Goal: Transaction & Acquisition: Register for event/course

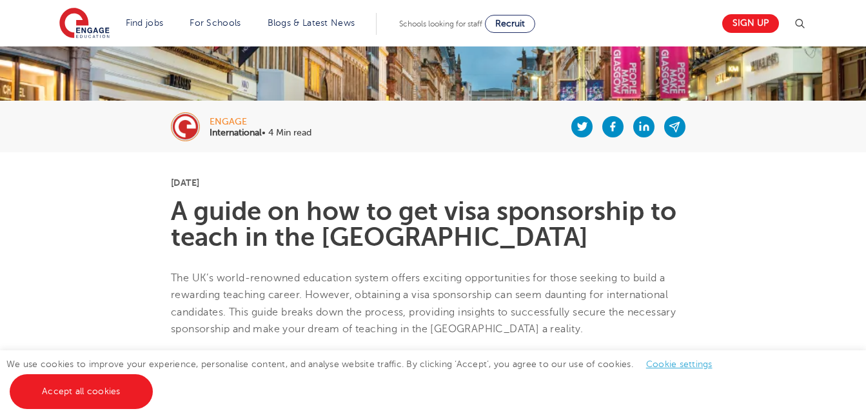
scroll to position [206, 0]
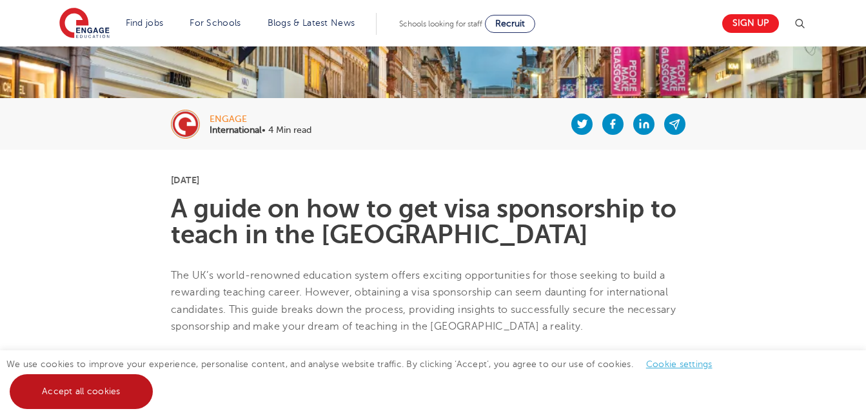
click at [117, 383] on link "Accept all cookies" at bounding box center [81, 391] width 143 height 35
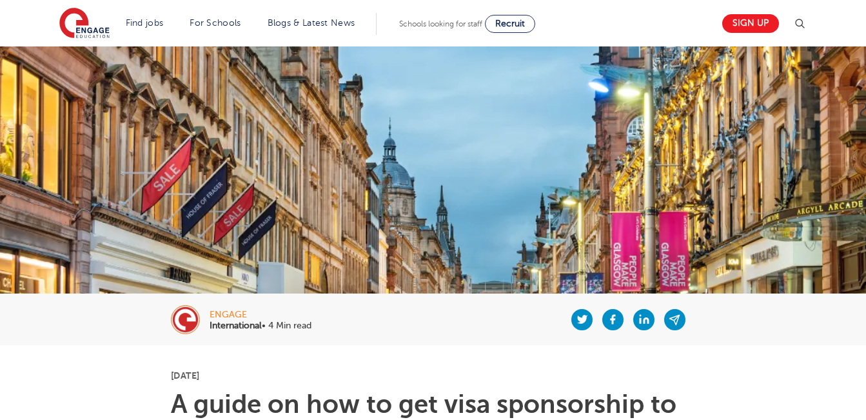
scroll to position [0, 0]
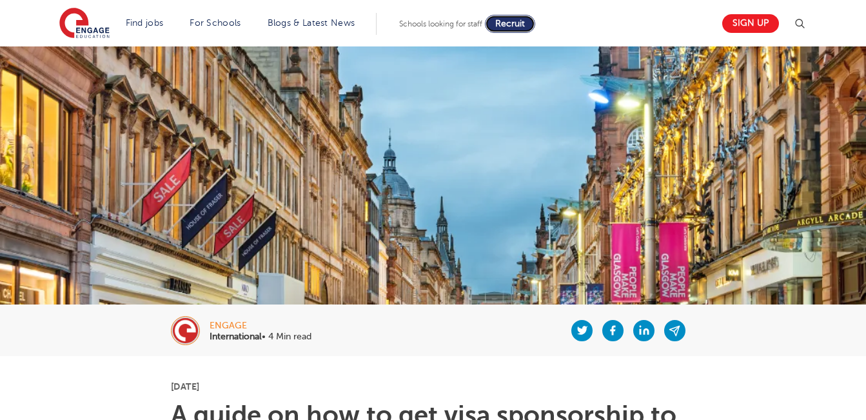
click at [510, 28] on link "Recruit" at bounding box center [510, 24] width 50 height 18
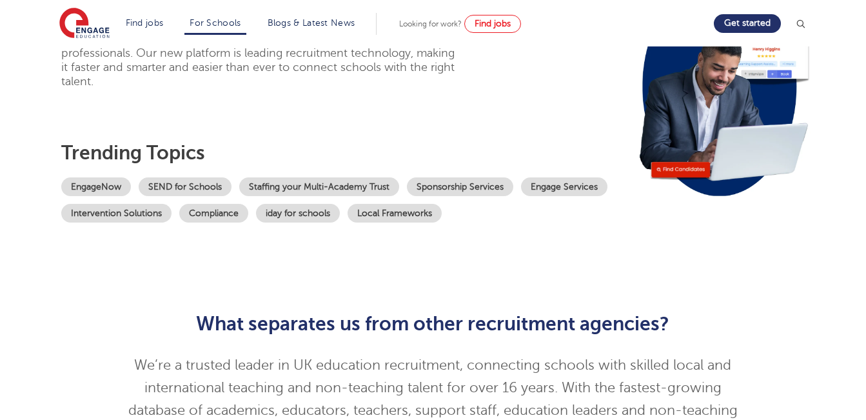
scroll to position [129, 0]
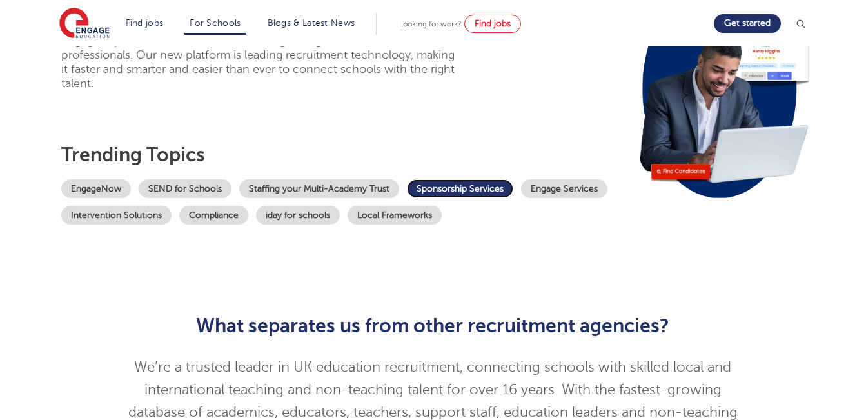
click at [441, 186] on link "Sponsorship Services" at bounding box center [460, 188] width 106 height 19
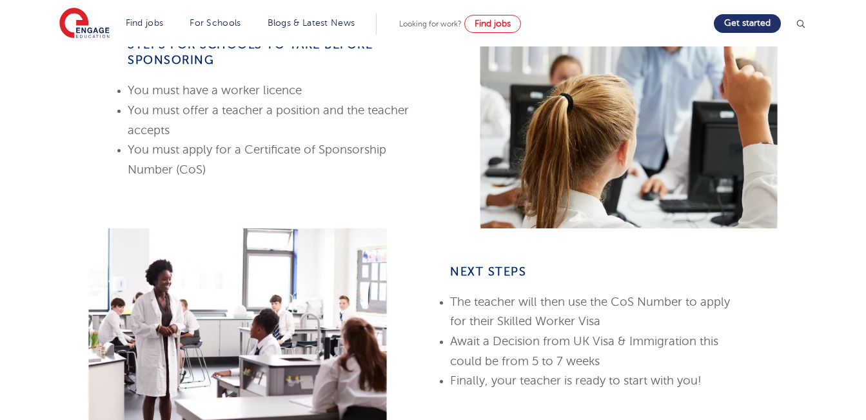
scroll to position [568, 0]
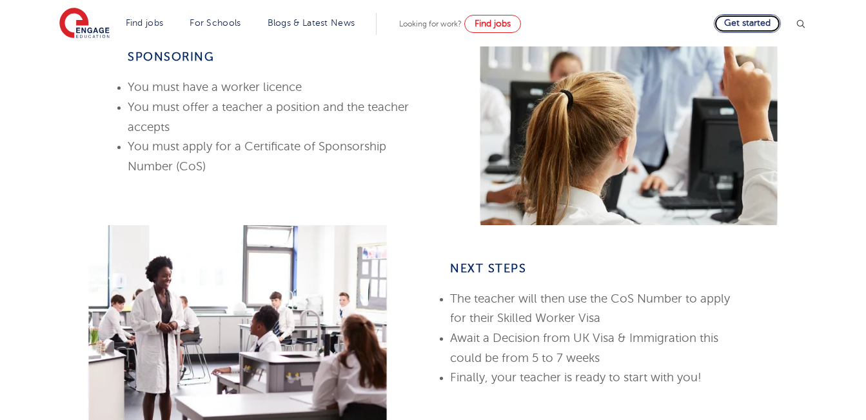
click at [740, 28] on link "Get started" at bounding box center [747, 23] width 67 height 19
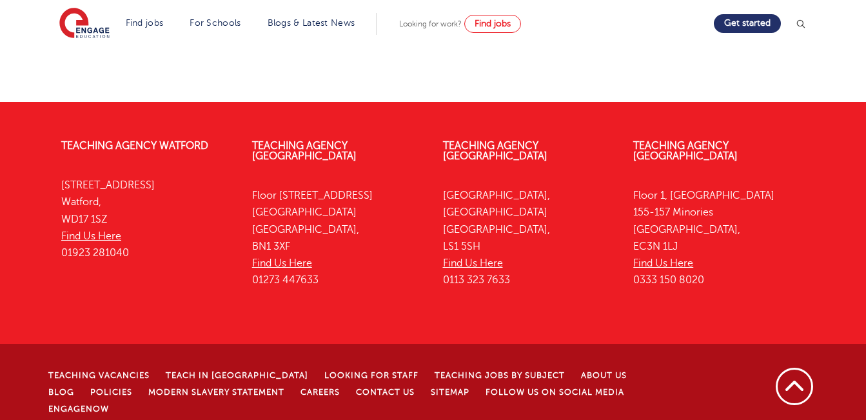
scroll to position [757, 0]
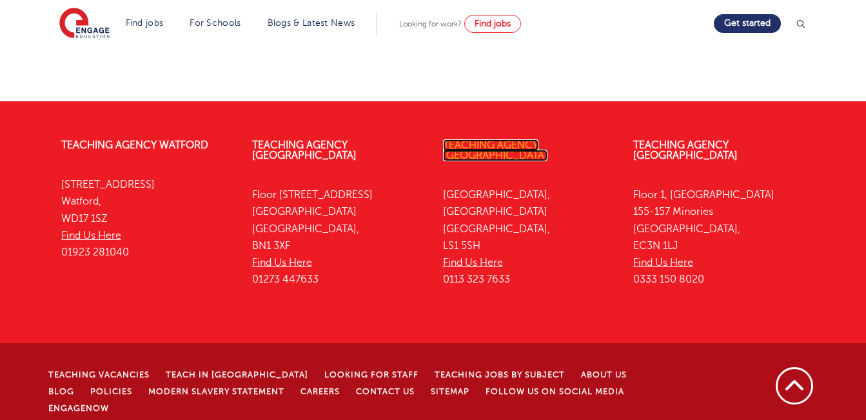
click at [517, 139] on link "Teaching Agency [GEOGRAPHIC_DATA]" at bounding box center [495, 150] width 104 height 22
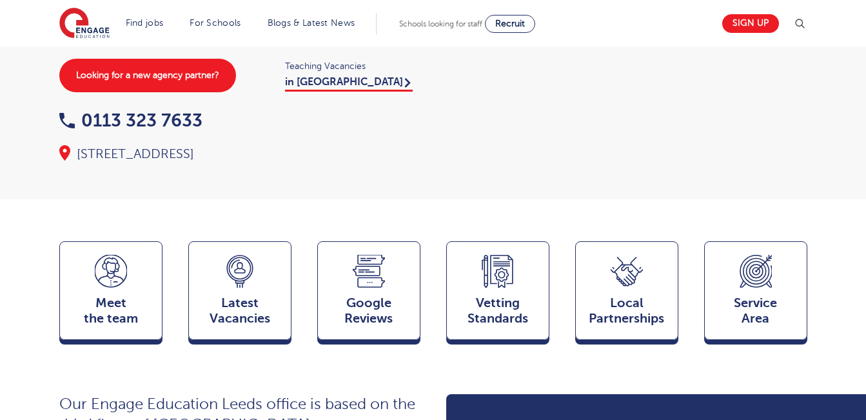
scroll to position [232, 0]
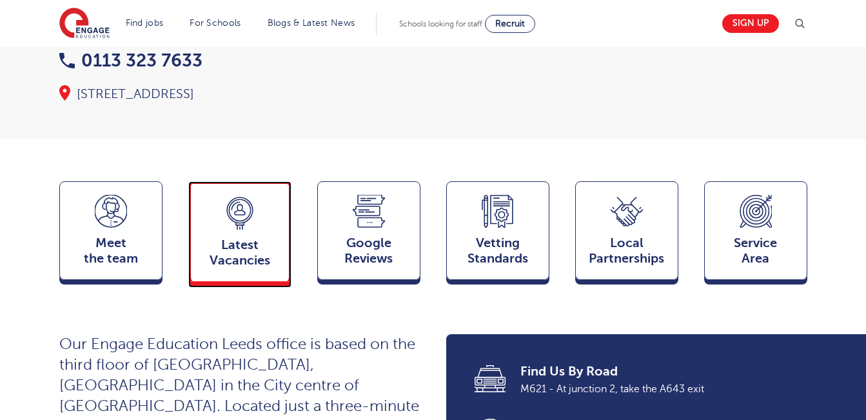
click at [250, 202] on icon at bounding box center [240, 213] width 32 height 33
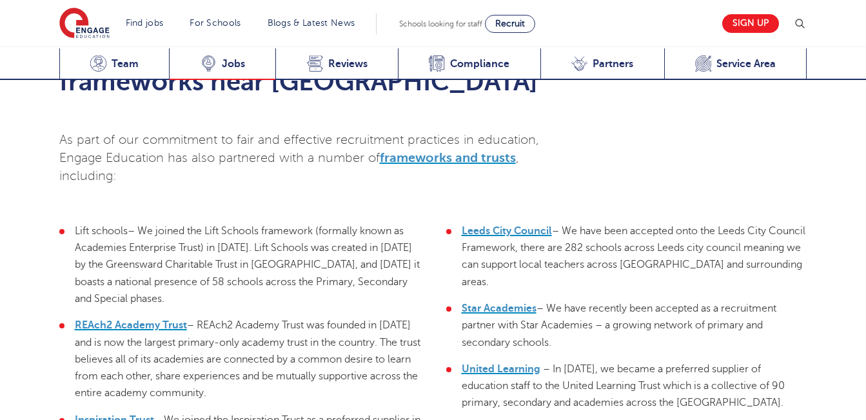
scroll to position [2956, 0]
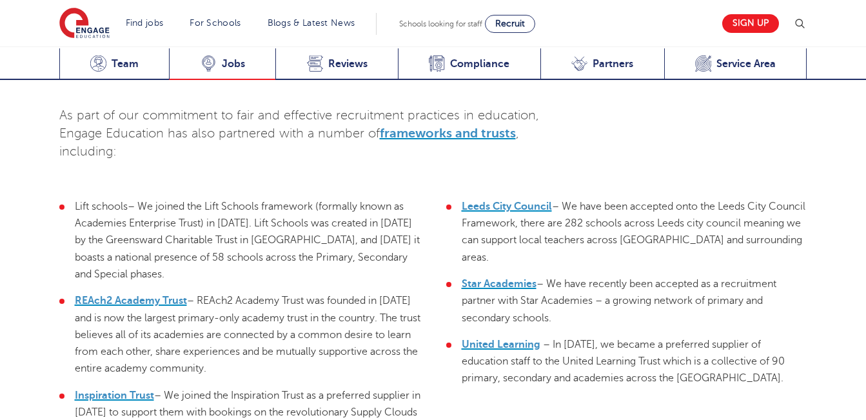
click at [228, 61] on span "Jobs" at bounding box center [233, 63] width 23 height 13
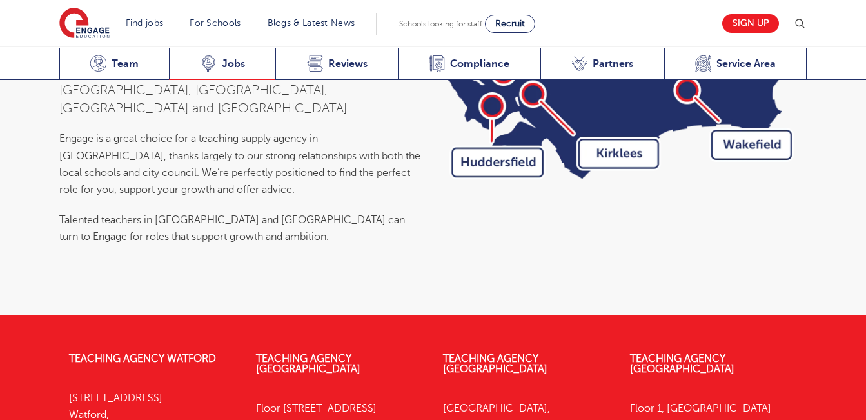
scroll to position [4303, 0]
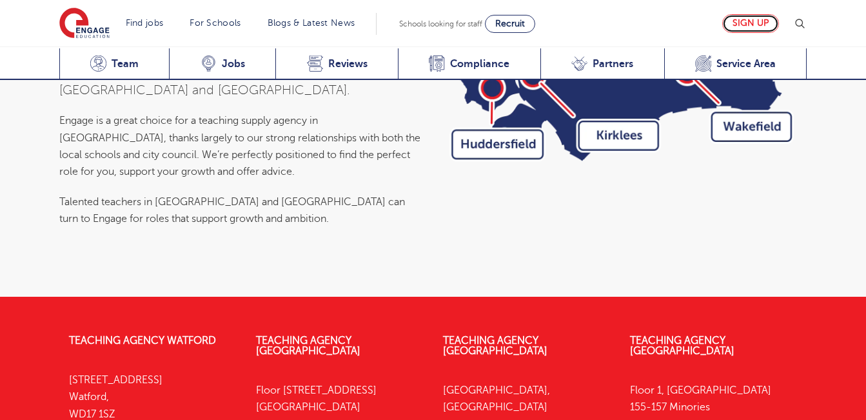
click at [755, 19] on link "Sign up" at bounding box center [750, 23] width 57 height 19
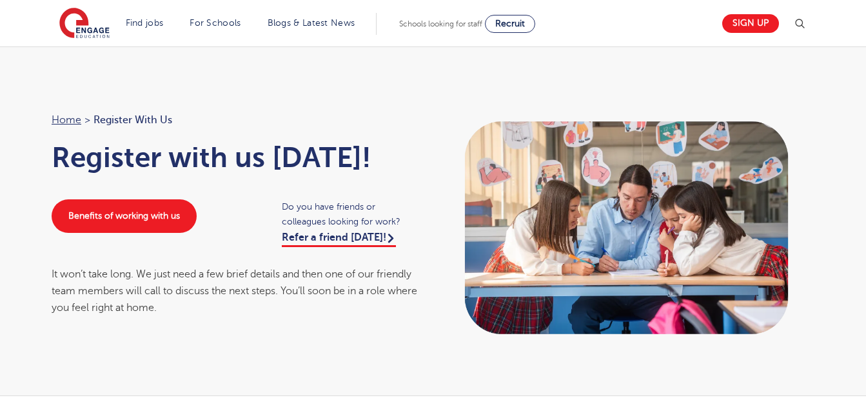
click at [252, 374] on div "Home > Register with us Register with us today! Benefits of working with us Do …" at bounding box center [433, 221] width 866 height 350
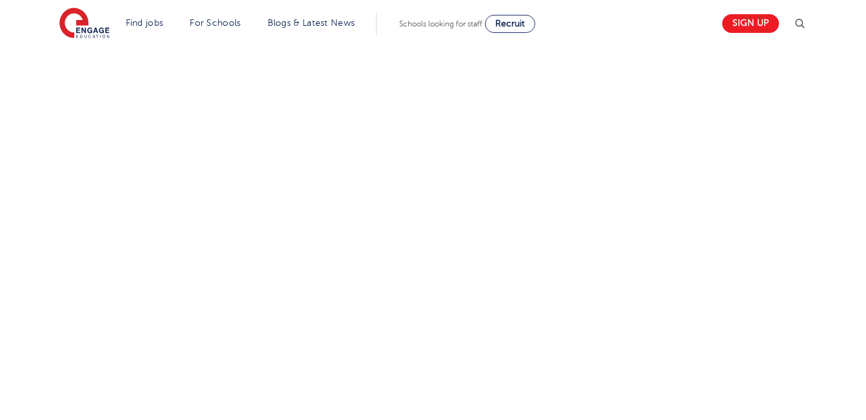
scroll to position [801, 0]
click at [578, 54] on div "Let us know more about you!" at bounding box center [433, 114] width 782 height 609
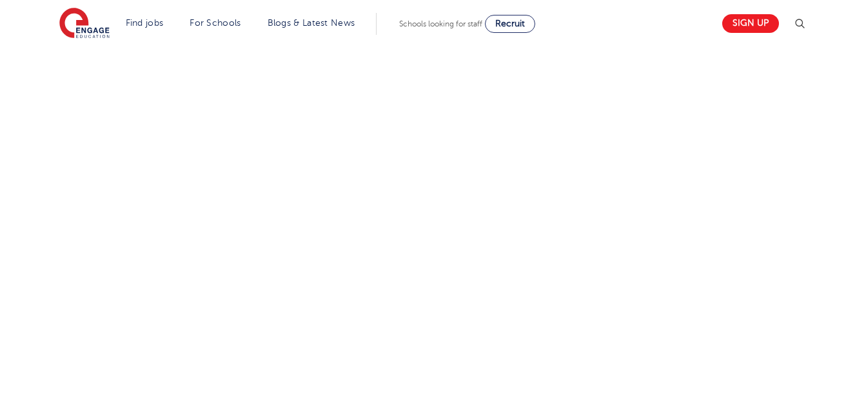
click at [633, 148] on div "Let us know more about you!" at bounding box center [433, 254] width 782 height 579
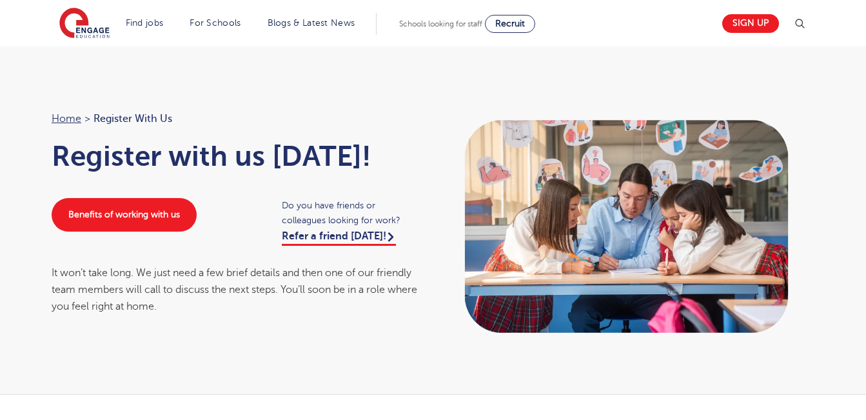
scroll to position [0, 0]
